Goal: Check status

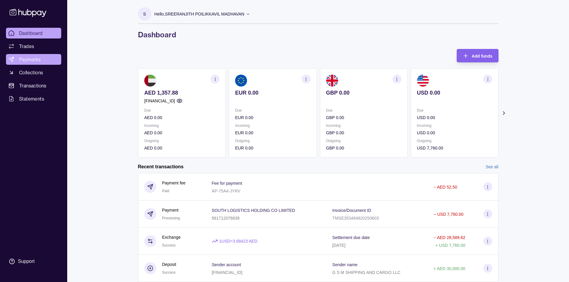
click at [23, 59] on span "Payments" at bounding box center [29, 59] width 21 height 7
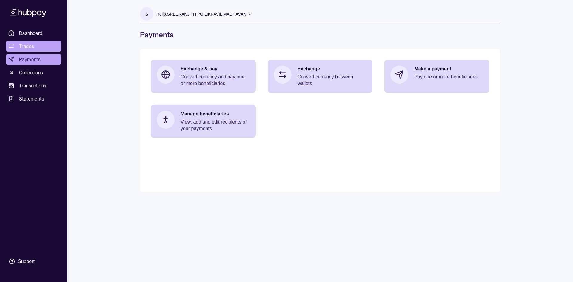
click at [29, 48] on span "Trades" at bounding box center [26, 46] width 15 height 7
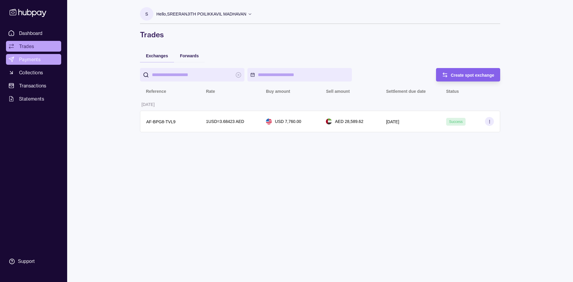
click at [29, 59] on span "Payments" at bounding box center [29, 59] width 21 height 7
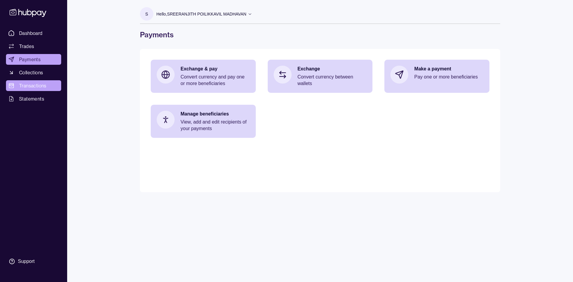
click at [32, 85] on span "Transactions" at bounding box center [32, 85] width 27 height 7
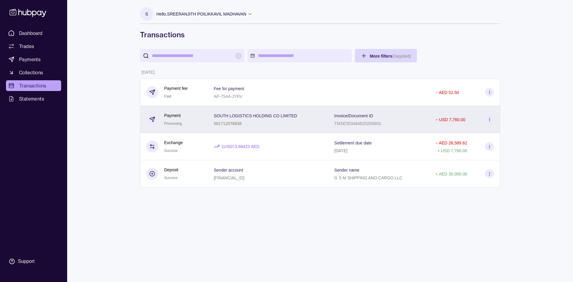
click at [277, 120] on section at bounding box center [489, 119] width 9 height 9
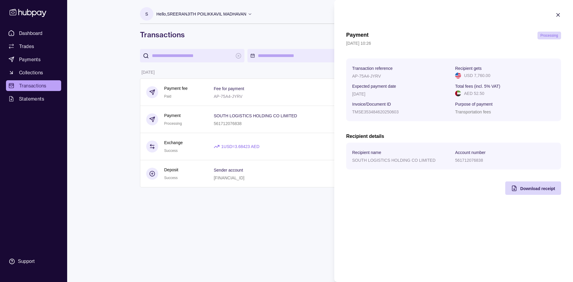
click at [277, 12] on icon "button" at bounding box center [558, 15] width 6 height 6
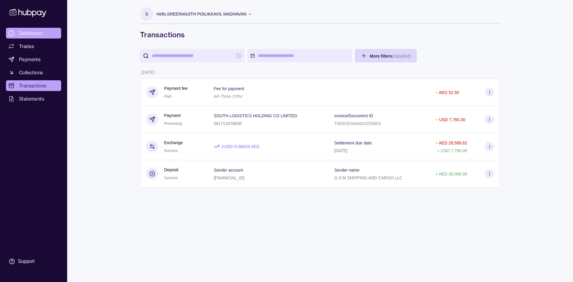
click at [15, 32] on link "Dashboard" at bounding box center [33, 33] width 55 height 11
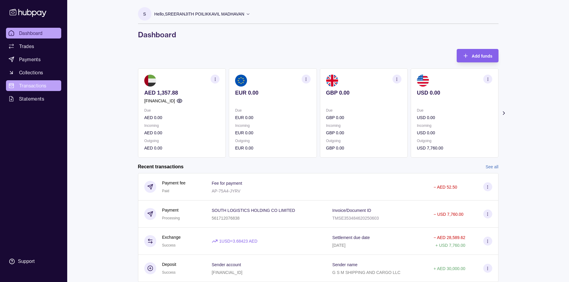
click at [33, 84] on span "Transactions" at bounding box center [32, 85] width 27 height 7
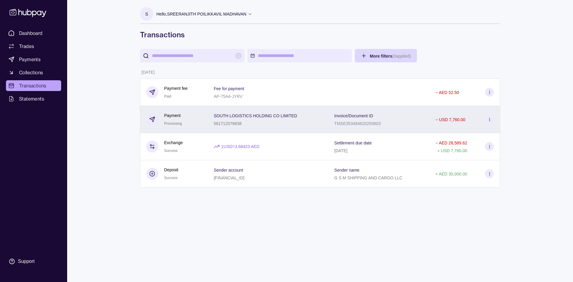
click at [277, 121] on section at bounding box center [489, 119] width 9 height 9
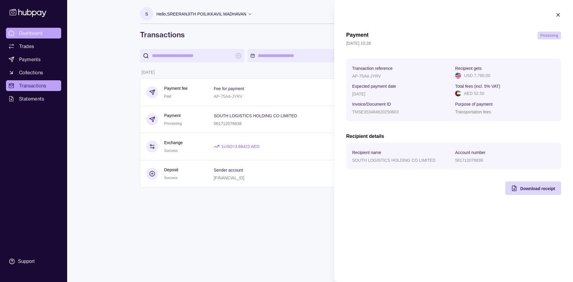
click at [23, 31] on html "Dashboard Trades Payments Collections Transactions Statements Support S Hello, …" at bounding box center [286, 141] width 573 height 282
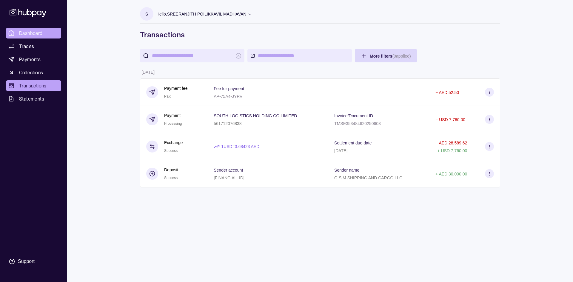
click at [29, 34] on span "Dashboard" at bounding box center [31, 33] width 24 height 7
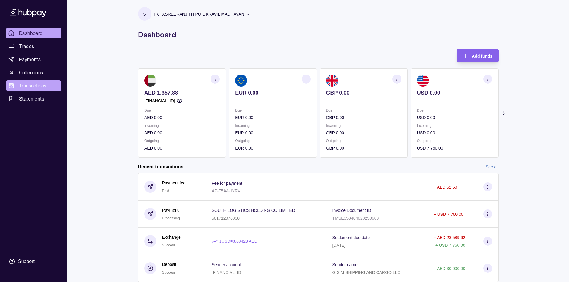
click at [34, 83] on span "Transactions" at bounding box center [32, 85] width 27 height 7
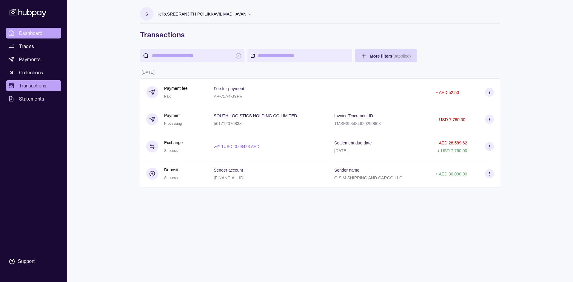
click at [32, 31] on span "Dashboard" at bounding box center [31, 33] width 24 height 7
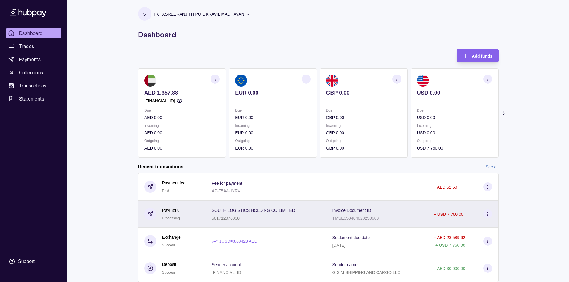
click at [277, 215] on section at bounding box center [487, 214] width 9 height 9
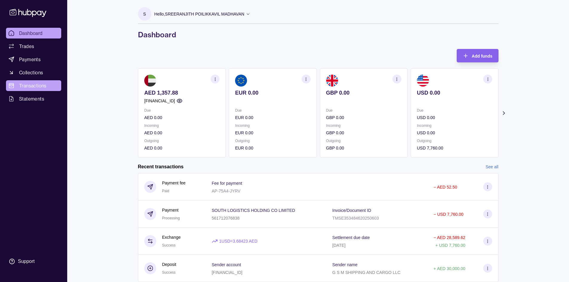
click at [33, 87] on html "Dashboard Trades Payments Collections Transactions Statements Support S Hello, …" at bounding box center [284, 150] width 569 height 301
click at [33, 87] on span "Transactions" at bounding box center [32, 85] width 27 height 7
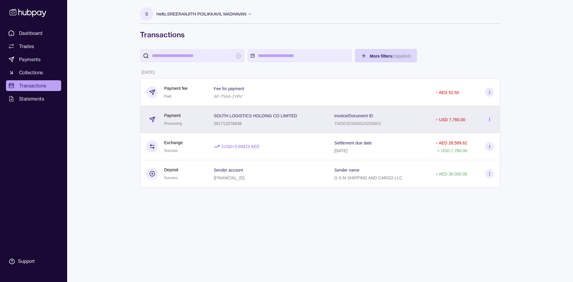
click at [277, 120] on section at bounding box center [489, 119] width 9 height 9
